Goal: Task Accomplishment & Management: Use online tool/utility

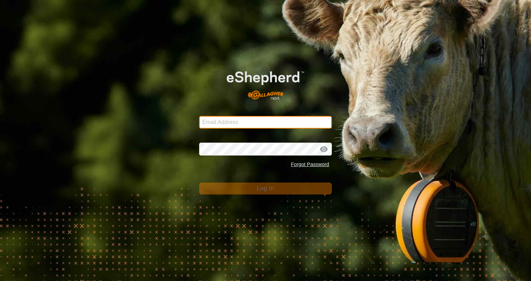
click at [263, 127] on input "Email Address" at bounding box center [265, 122] width 133 height 13
type input "[EMAIL_ADDRESS][DOMAIN_NAME]"
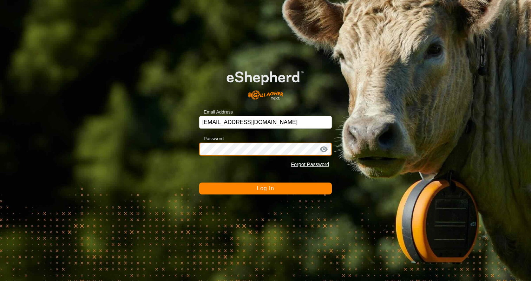
click at [199, 183] on button "Log In" at bounding box center [265, 189] width 133 height 12
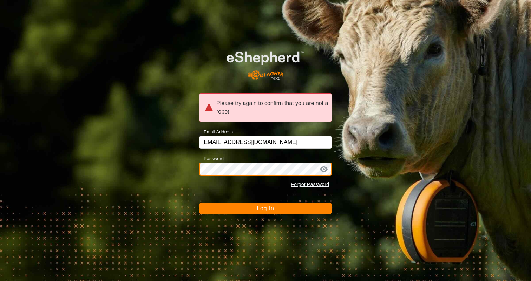
click at [181, 168] on div "Please try again to confirm that you are not a robot Email Address [EMAIL_ADDRE…" at bounding box center [265, 140] width 531 height 281
click at [199, 203] on button "Log In" at bounding box center [265, 209] width 133 height 12
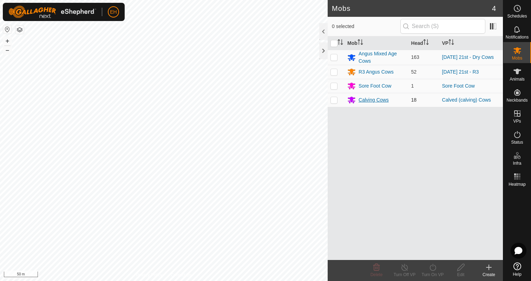
click at [363, 101] on div "Calving Cows" at bounding box center [373, 100] width 30 height 7
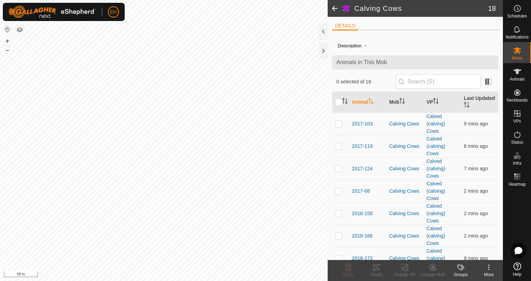
click at [492, 265] on icon at bounding box center [488, 268] width 8 height 8
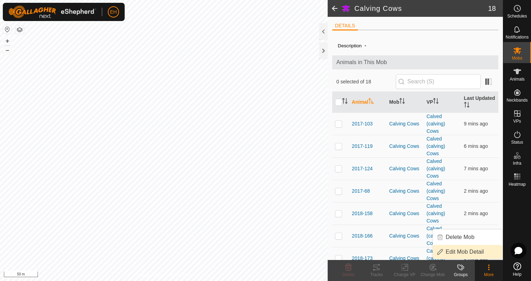
click at [476, 251] on link "Edit Mob Detail" at bounding box center [467, 252] width 69 height 14
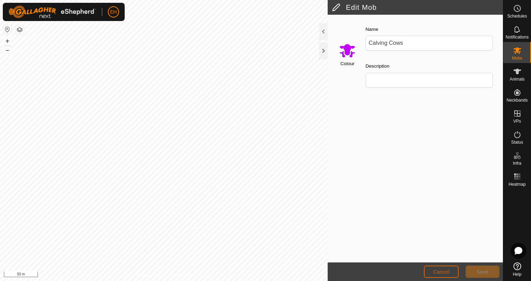
click at [450, 275] on button "Cancel" at bounding box center [441, 272] width 35 height 12
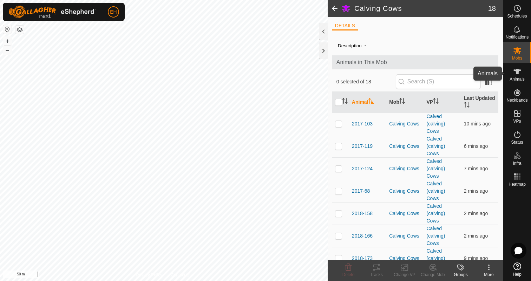
click at [518, 72] on icon at bounding box center [517, 71] width 8 height 8
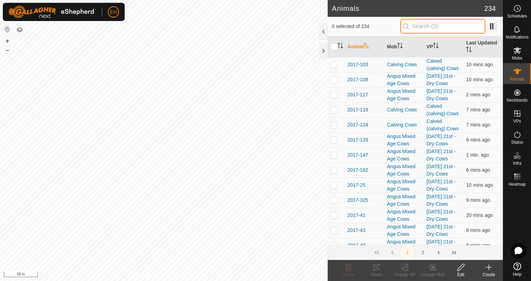
click at [440, 28] on input "text" at bounding box center [442, 26] width 85 height 15
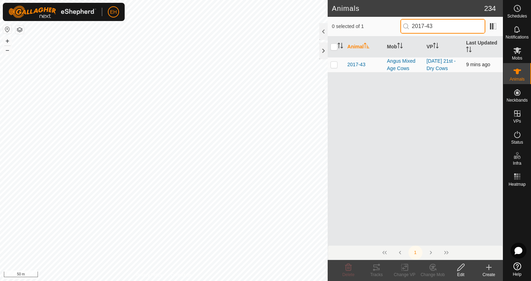
type input "2017-43"
click at [331, 65] on p-checkbox at bounding box center [333, 65] width 7 height 6
checkbox input "true"
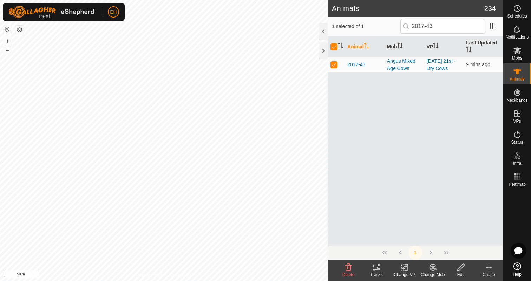
click at [436, 272] on icon at bounding box center [432, 268] width 9 height 8
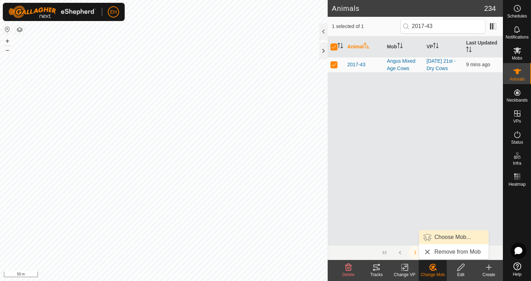
click at [445, 238] on link "Choose Mob..." at bounding box center [453, 238] width 69 height 14
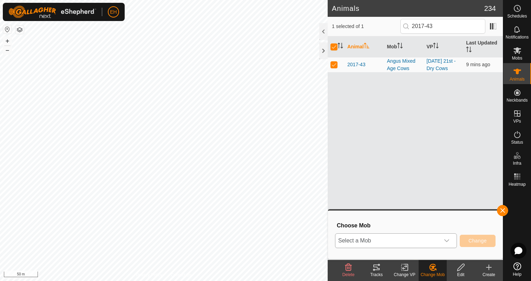
click at [444, 238] on div "dropdown trigger" at bounding box center [446, 241] width 14 height 14
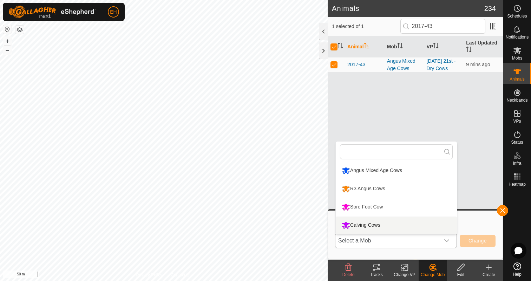
click at [405, 221] on li "Calving Cows" at bounding box center [395, 226] width 121 height 18
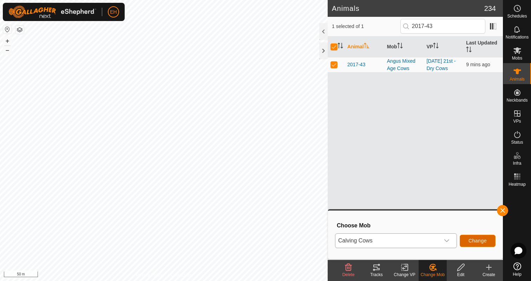
click at [473, 242] on span "Change" at bounding box center [477, 241] width 18 height 6
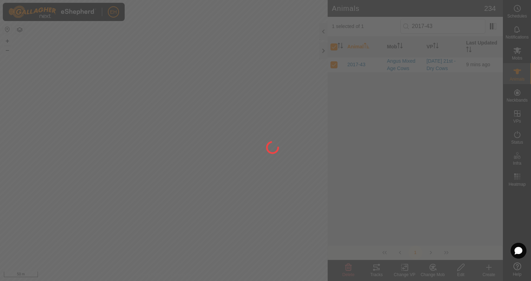
checkbox input "false"
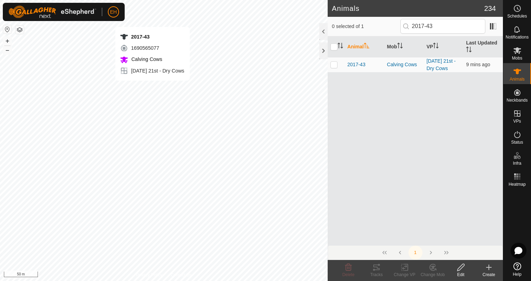
checkbox input "true"
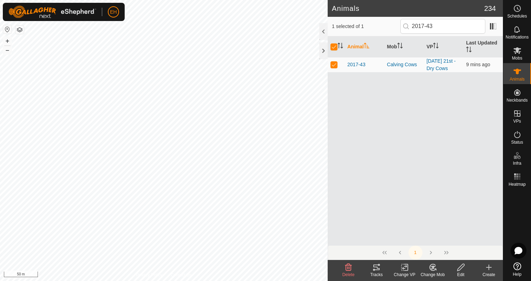
click at [425, 123] on div "Animal Mob VP Last Updated 2017-43 Calving Cows [DATE] 21st - Dry Cows 9 mins a…" at bounding box center [414, 140] width 175 height 209
click at [406, 267] on icon at bounding box center [404, 268] width 5 height 5
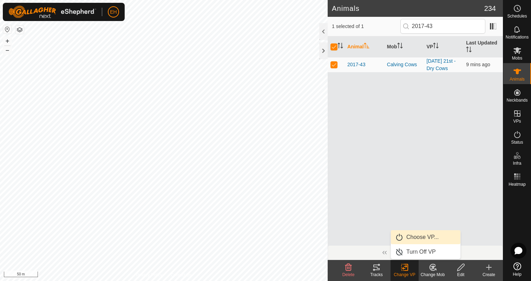
click at [416, 238] on link "Choose VP..." at bounding box center [425, 238] width 69 height 14
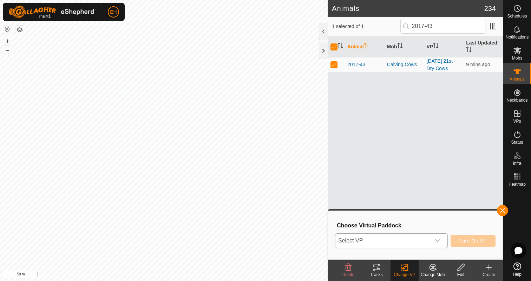
click at [437, 242] on icon "dropdown trigger" at bounding box center [437, 241] width 5 height 3
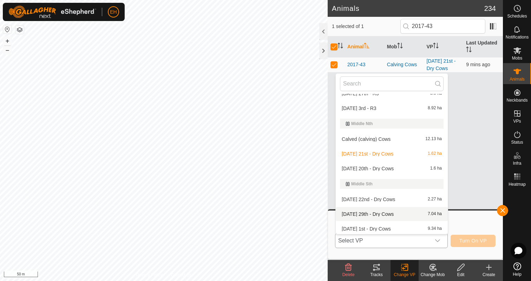
scroll to position [432, 0]
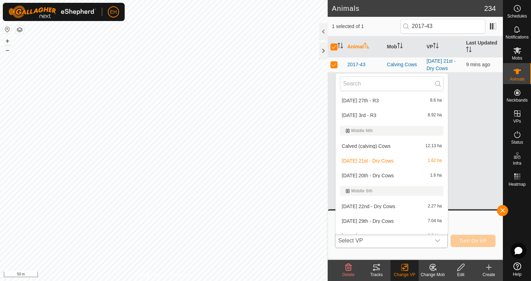
click at [418, 147] on li "Calved (calving) Cows 12.13 ha" at bounding box center [391, 146] width 112 height 14
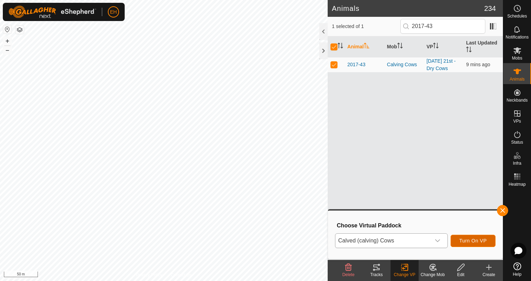
click at [483, 240] on span "Turn On VP" at bounding box center [472, 241] width 27 height 6
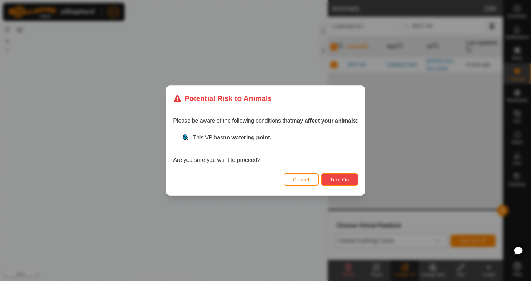
click at [344, 179] on span "Turn On" at bounding box center [339, 180] width 19 height 6
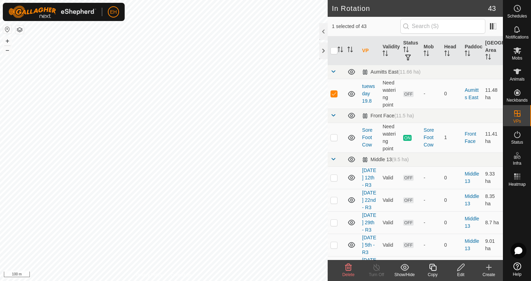
click at [351, 270] on icon at bounding box center [348, 268] width 8 height 8
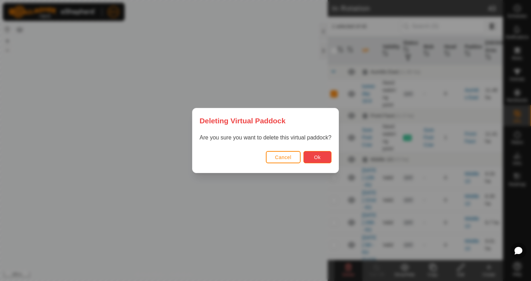
click at [312, 158] on button "Ok" at bounding box center [317, 157] width 28 height 12
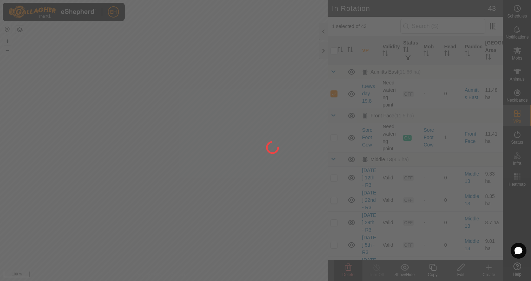
checkbox input "false"
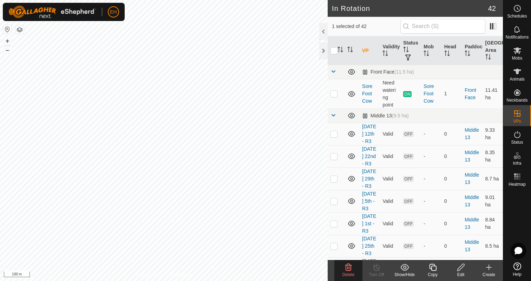
click at [352, 271] on icon at bounding box center [348, 268] width 8 height 8
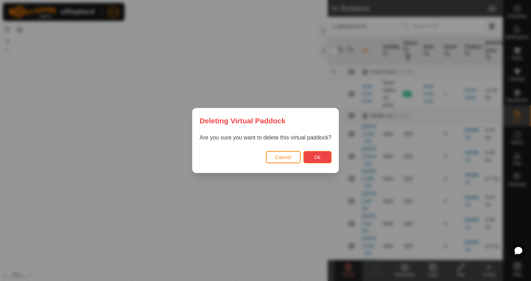
click at [317, 161] on button "Ok" at bounding box center [317, 157] width 28 height 12
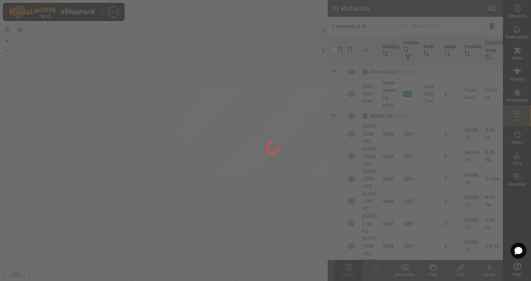
checkbox input "false"
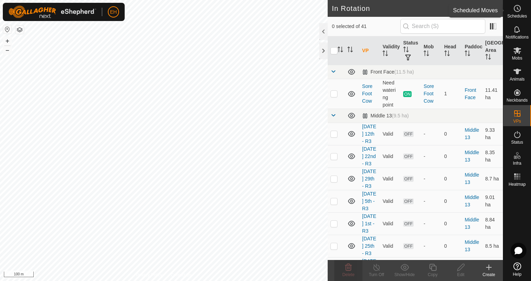
click at [523, 12] on es-schedule-vp-svg-icon at bounding box center [517, 8] width 13 height 11
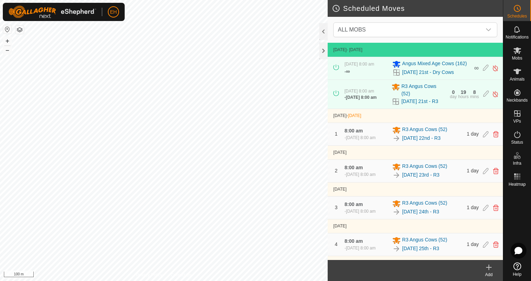
click at [491, 270] on icon at bounding box center [488, 268] width 8 height 8
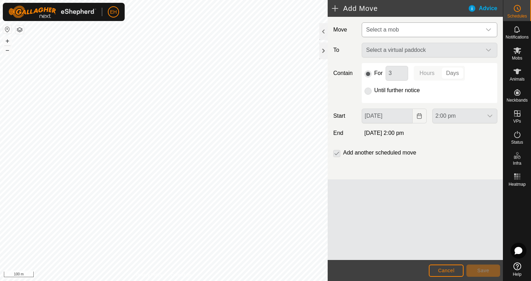
click at [455, 32] on span "Select a mob" at bounding box center [422, 30] width 118 height 14
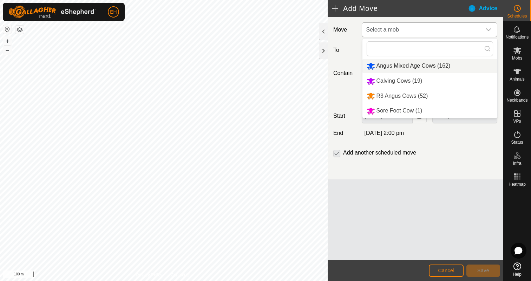
click at [445, 67] on li "Angus Mixed Age Cows (162)" at bounding box center [429, 66] width 135 height 14
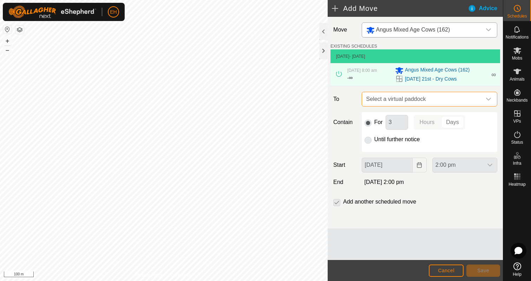
click at [440, 105] on span "Select a virtual paddock" at bounding box center [422, 99] width 118 height 14
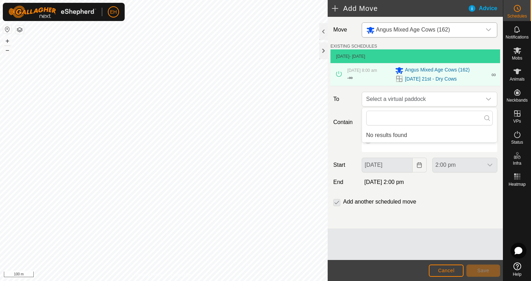
click at [451, 189] on div "Move Angus Mixed Age Cows (162) EXISTING SCHEDULES [DATE] - [DATE] [DATE] 8:00 …" at bounding box center [414, 123] width 175 height 212
